Goal: Information Seeking & Learning: Check status

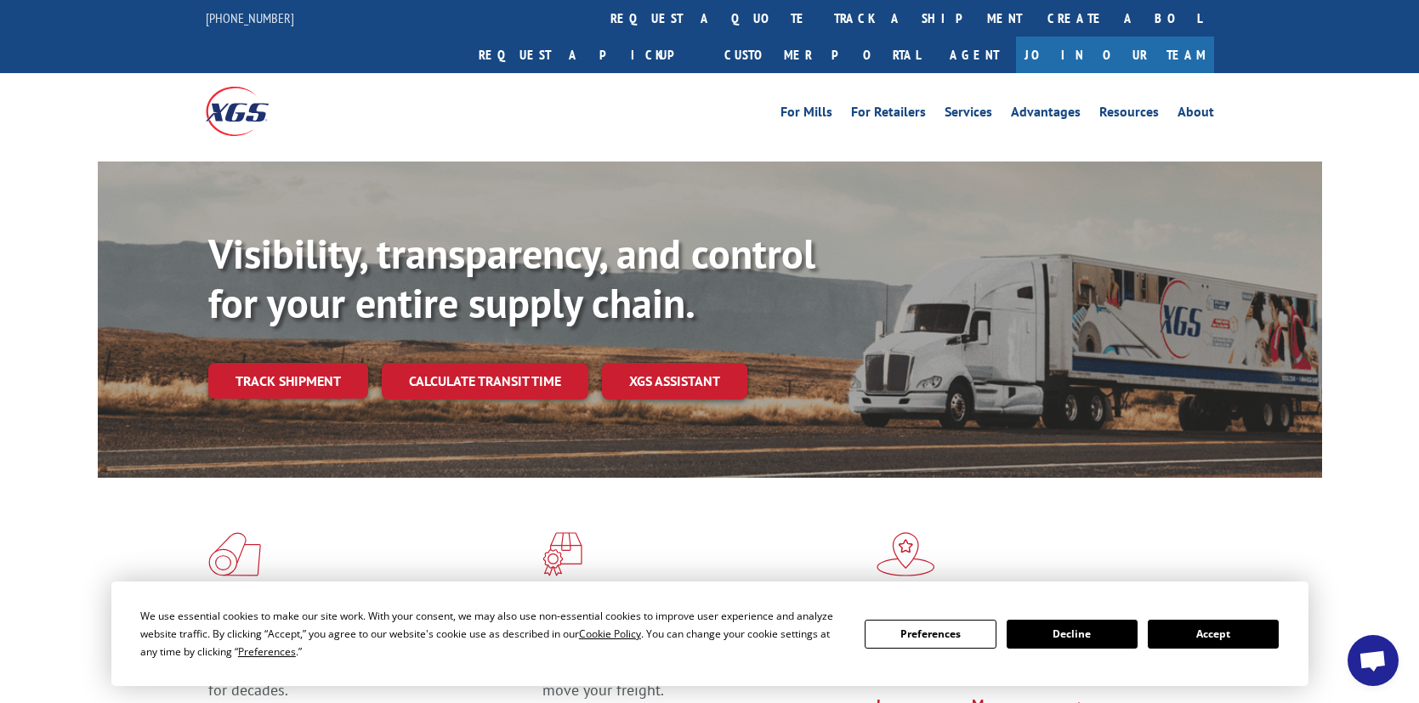
click at [1196, 629] on button "Accept" at bounding box center [1213, 634] width 131 height 29
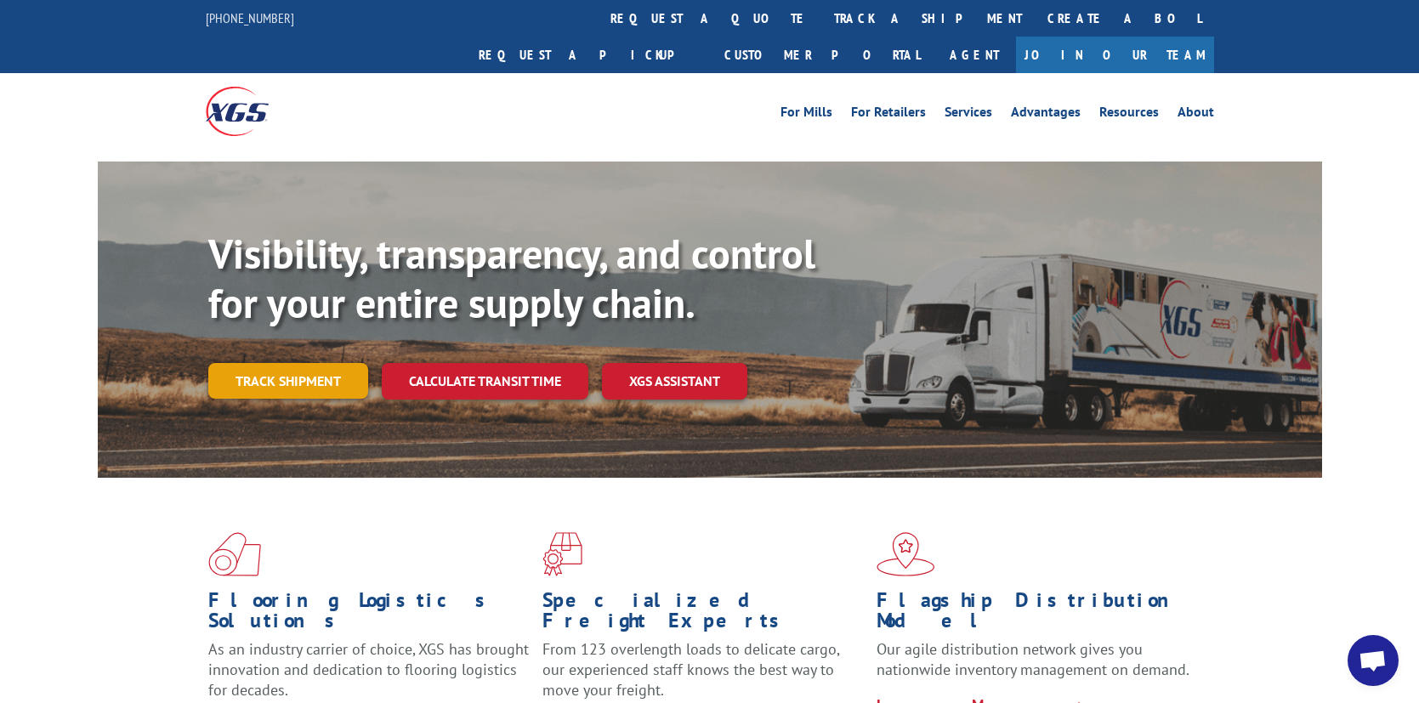
click at [274, 363] on link "Track shipment" at bounding box center [288, 381] width 160 height 36
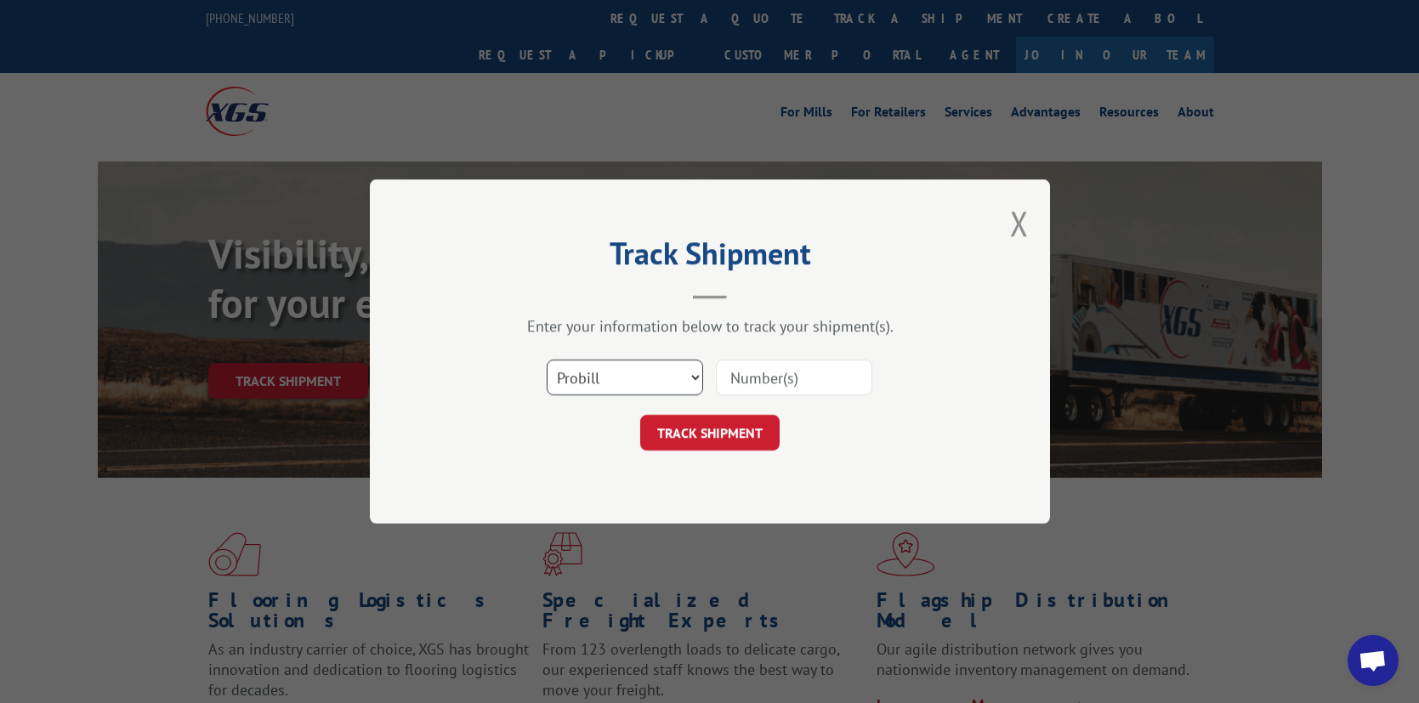
click at [686, 379] on select "Select category... Probill BOL PO" at bounding box center [625, 378] width 156 height 36
select select "bol"
click at [547, 360] on select "Select category... Probill BOL PO" at bounding box center [625, 378] width 156 height 36
paste input "5448348"
type input "5448348"
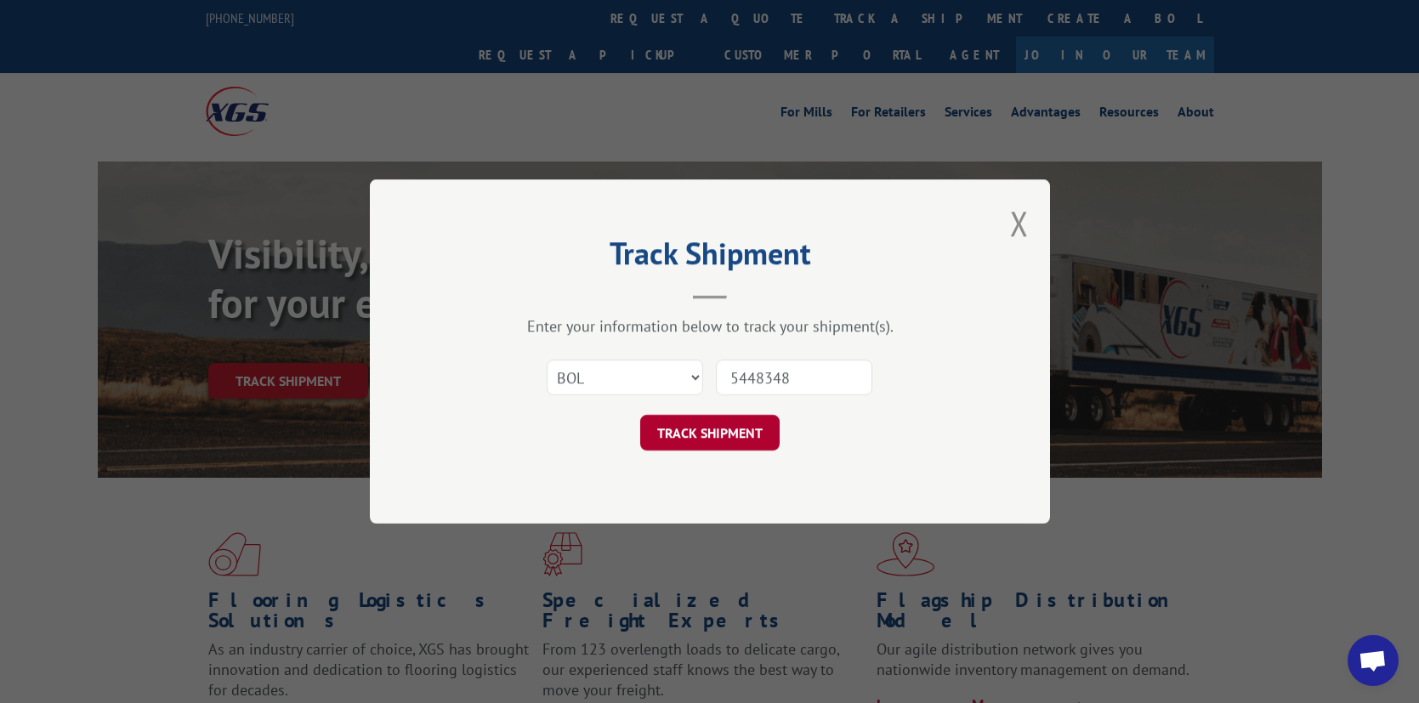
click at [683, 434] on button "TRACK SHIPMENT" at bounding box center [709, 433] width 139 height 36
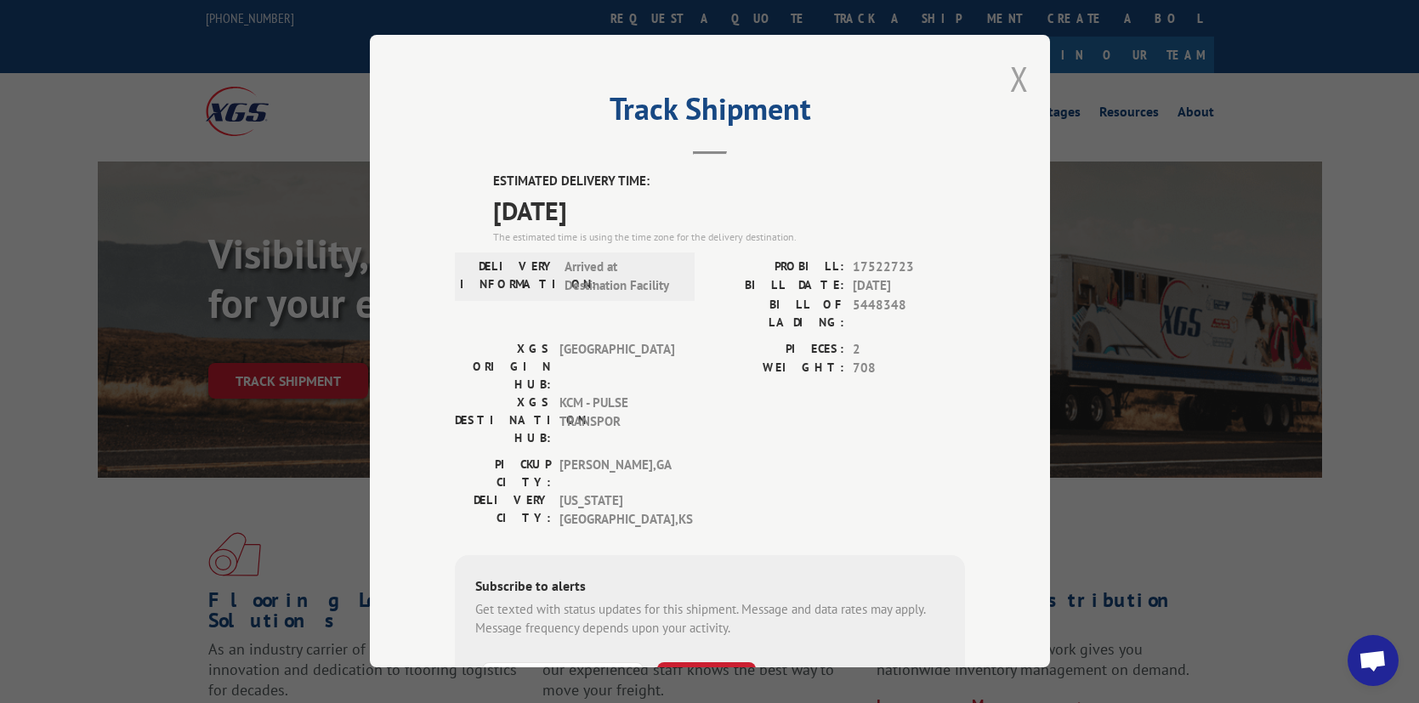
click at [1017, 87] on button "Close modal" at bounding box center [1019, 78] width 19 height 45
